Goal: Information Seeking & Learning: Learn about a topic

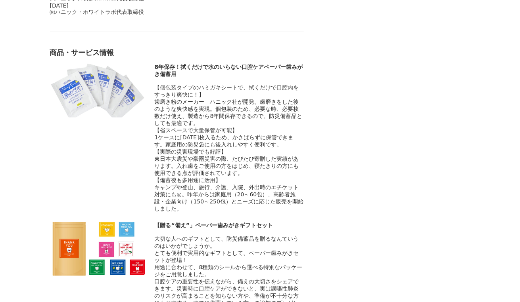
scroll to position [3297, 0]
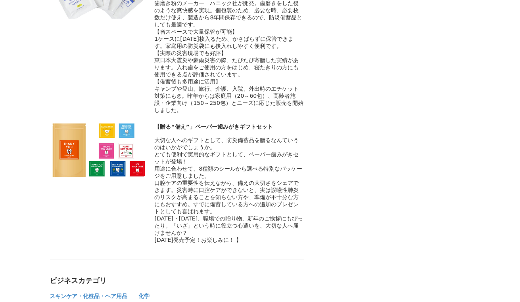
scroll to position [3381, 0]
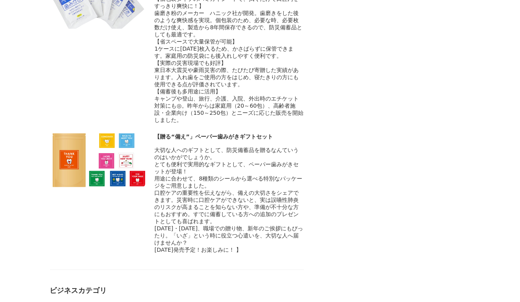
drag, startPoint x: 187, startPoint y: 109, endPoint x: 155, endPoint y: 84, distance: 40.0
click at [155, 38] on span "歯磨き粉のメーカー　ハニック社が開発。歯磨きをした後のような爽快感を実現。個包装のため、必要な時、必要枚数だけ使え、製造から8年間保存できるので、防災備蓄品と…" at bounding box center [229, 24] width 148 height 28
copy span "歯磨き粉のメーカー　ハニック社が開発。歯磨きをした後のような爽快感を実現。個包装のため、必要な時、必要枚数だけ使え、製造から8年間保存できるので、防災備蓄品と…"
click at [301, 38] on span "歯磨き粉のメーカー　ハニック社が開発。歯磨きをした後のような爽快感を実現。個包装のため、必要な時、必要枚数だけ使え、製造から8年間保存できるので、防災備蓄品と…" at bounding box center [229, 24] width 148 height 28
drag, startPoint x: 236, startPoint y: 66, endPoint x: 203, endPoint y: 67, distance: 33.7
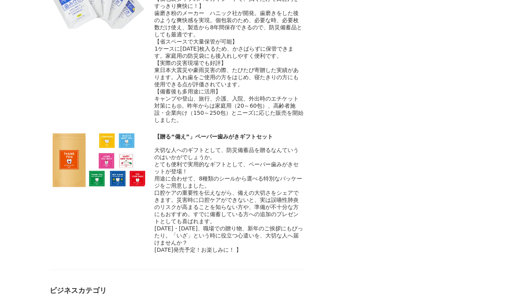
click at [203, 9] on span "【個包装タイプのハミガキシートで、拭くだけで口腔内をすっきり爽快に！】" at bounding box center [227, 2] width 144 height 13
click at [294, 38] on span "歯磨き粉のメーカー　ハニック社が開発。歯磨きをした後のような爽快感を実現。個包装のため、必要な時、必要枚数だけ使え、製造から8年間保存できるので、防災備蓄品と…" at bounding box center [229, 24] width 148 height 28
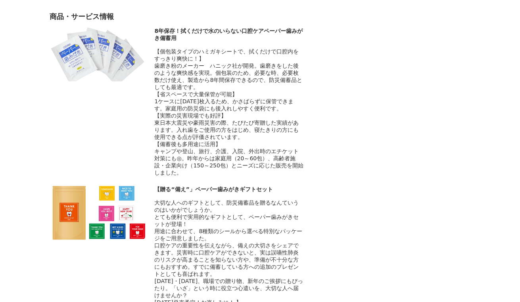
scroll to position [3288, 0]
